Goal: Task Accomplishment & Management: Use online tool/utility

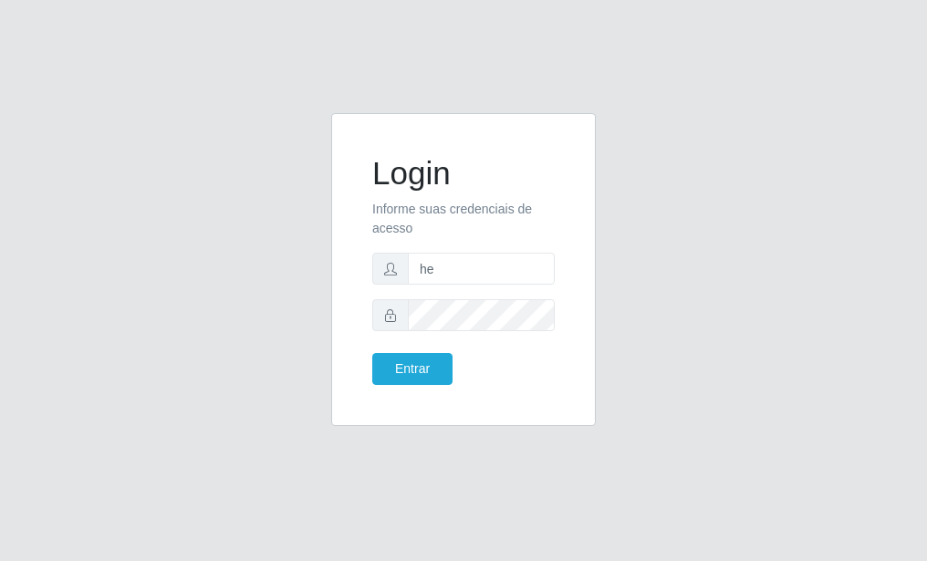
type input "h"
click at [481, 266] on input "sab" at bounding box center [481, 269] width 147 height 32
click at [491, 274] on input "sabr" at bounding box center [481, 269] width 147 height 32
type input "s"
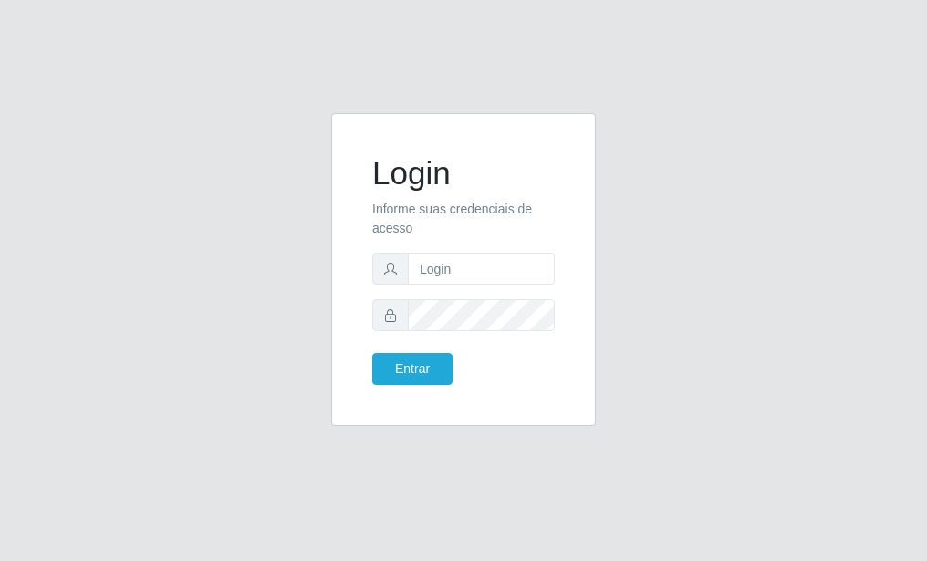
click at [706, 342] on div "Login Informe suas credenciais de acesso Entrar" at bounding box center [464, 280] width 876 height 335
click at [472, 267] on input "text" at bounding box center [481, 269] width 147 height 32
type input "sabrina@b9"
click at [419, 378] on button "Entrar" at bounding box center [412, 369] width 80 height 32
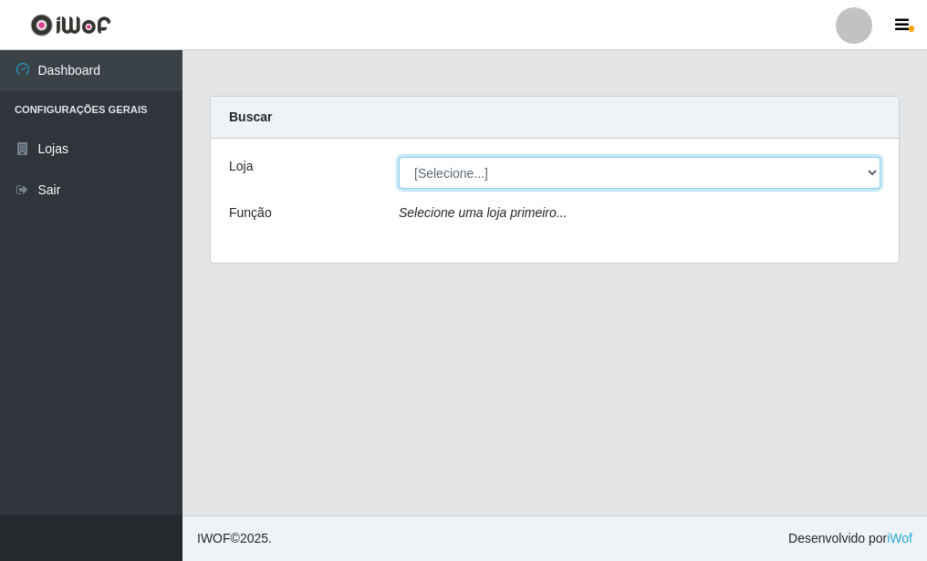
click at [869, 173] on select "[Selecione...] Bemais Supermercados - B9 Bessa" at bounding box center [640, 173] width 482 height 32
select select "410"
click at [399, 157] on select "[Selecione...] Bemais Supermercados - B9 Bessa" at bounding box center [640, 173] width 482 height 32
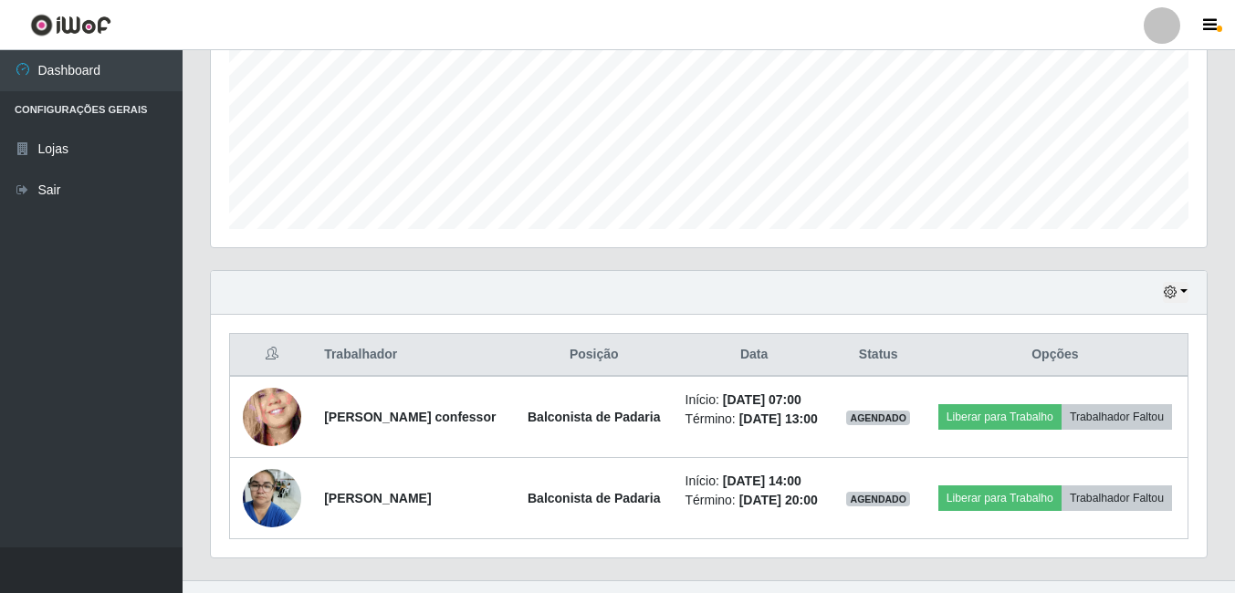
scroll to position [484, 0]
